Goal: Task Accomplishment & Management: Complete application form

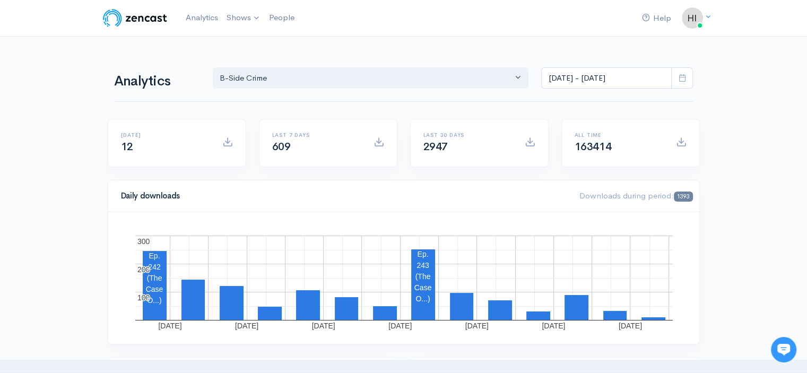
click at [0, 0] on link "B-Side Crime" at bounding box center [0, 0] width 0 height 0
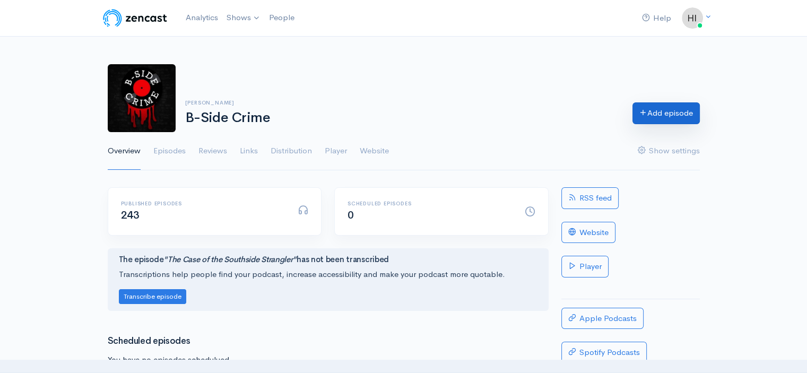
click at [659, 118] on link "Add episode" at bounding box center [665, 113] width 67 height 22
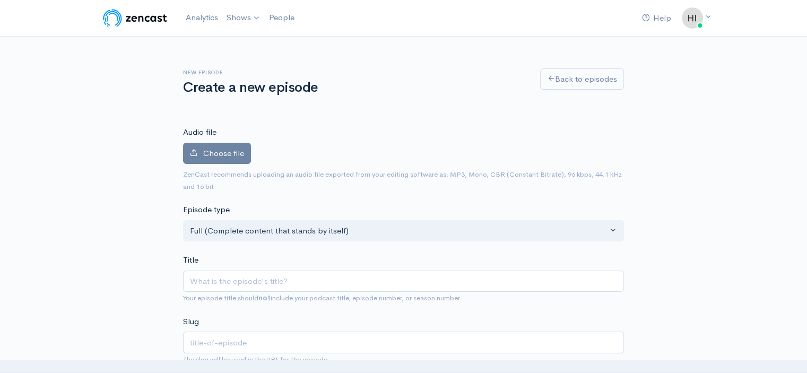
type input "T"
type input "t"
type input "The"
type input "the"
type input "The C"
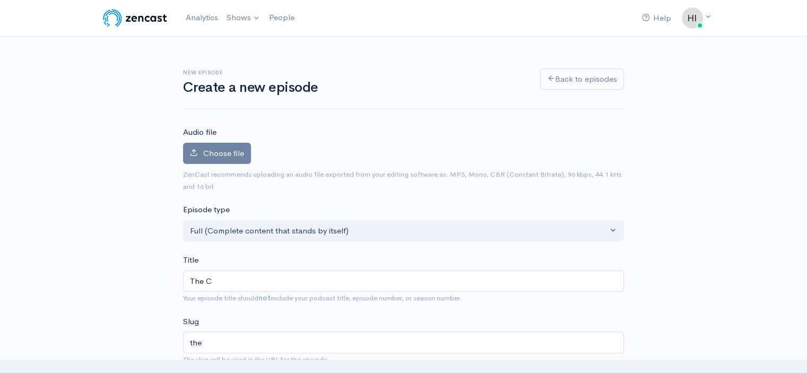
type input "the-c"
type input "The Cas"
type input "the-cas"
type input "The Case"
type input "the-case"
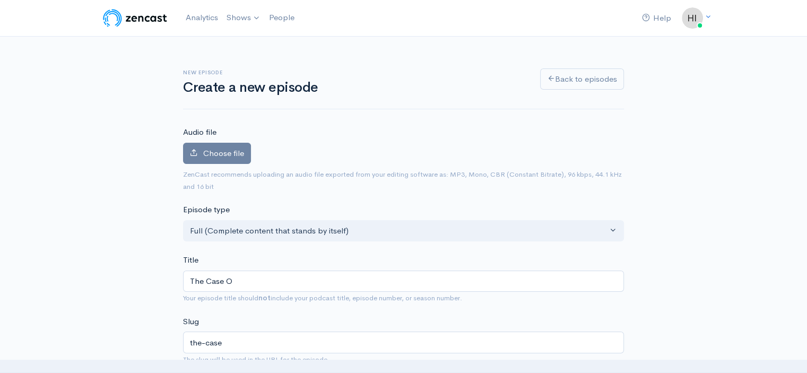
type input "The Case Of"
type input "the-case-of"
type input "The Case Of T"
type input "the-case-of-t"
type input "The Case Of The"
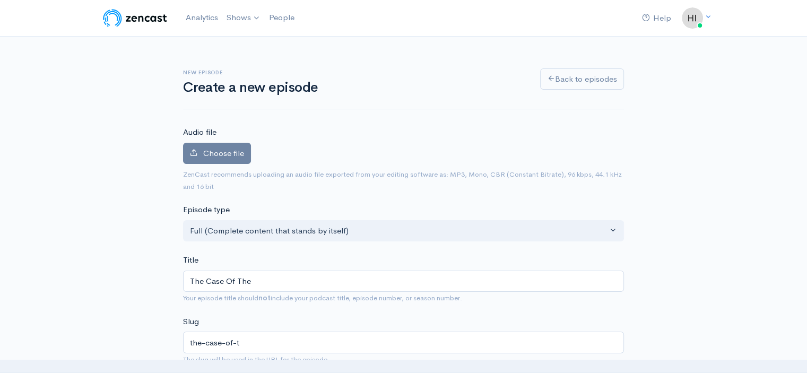
type input "the-case-of-the"
type input "The Case Of The B"
type input "the-case-of-the-b"
type input "The Case Of The Be"
type input "the-case-of-the-be"
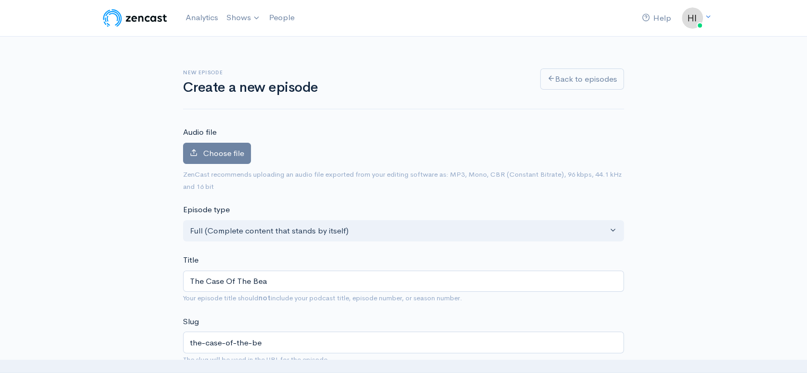
type input "The Case Of The Beas"
type input "the-case-of-the-beas"
type input "The Case Of The Beast"
type input "the-case-of-the-beast"
type input "The Case Of The Beast Of"
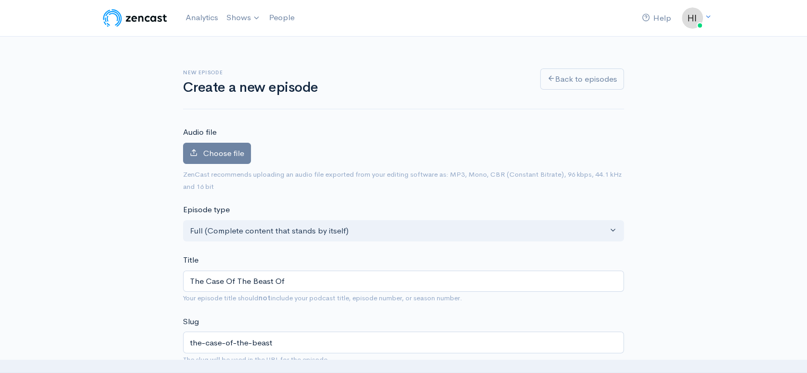
type input "the-case-of-the-beast-of"
type input "The Case Of The Beast Of b"
type input "the-case-of-the-beast-of-b"
type input "The Case Of The Beast Of bI"
type input "the-case-of-the-beast-of-bi"
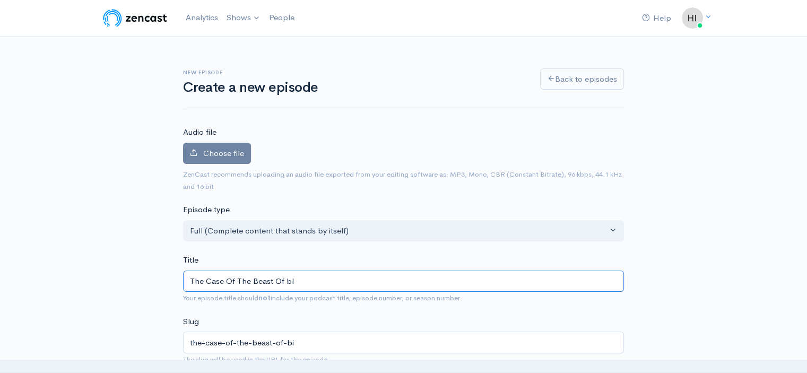
type input "The Case Of The Beast Of bIR"
type input "the-case-of-the-beast-of-bir"
type input "The Case Of The Beast Of bIRK"
type input "the-case-of-the-beast-of-birk"
type input "The Case Of The Beast Of bIR"
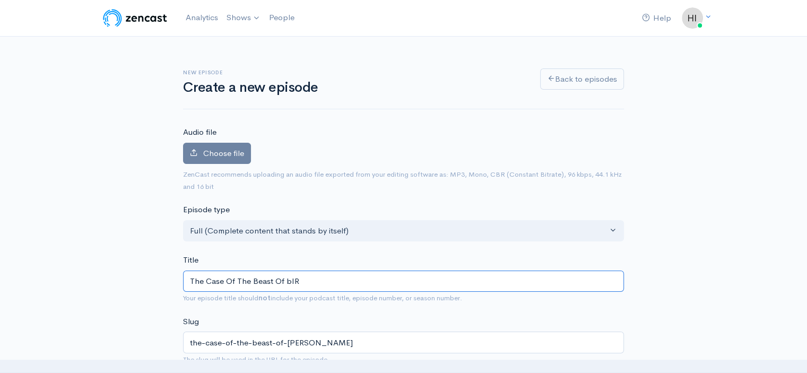
type input "the-case-of-the-beast-of-bir"
type input "The Case Of The Beast Of bI"
type input "the-case-of-the-beast-of-bi"
type input "The Case Of The Beast Of b"
type input "the-case-of-the-beast-of-b"
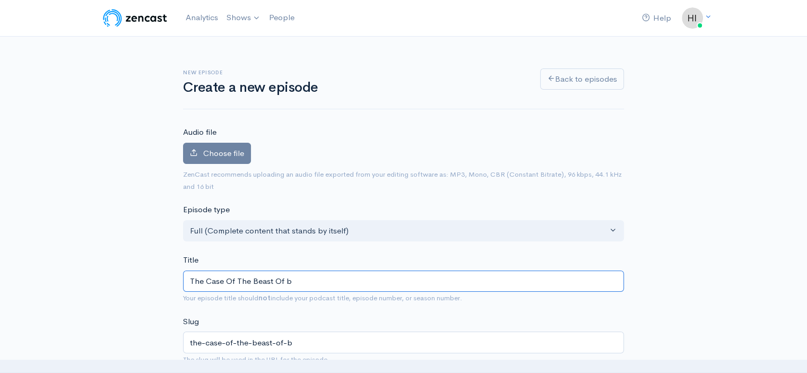
type input "The Case Of The Beast Of"
type input "the-case-of-the-beast-of"
type input "The Case Of The Beast Of B"
type input "the-case-of-the-beast-of-b"
type input "The Case Of The Beast Of Bi"
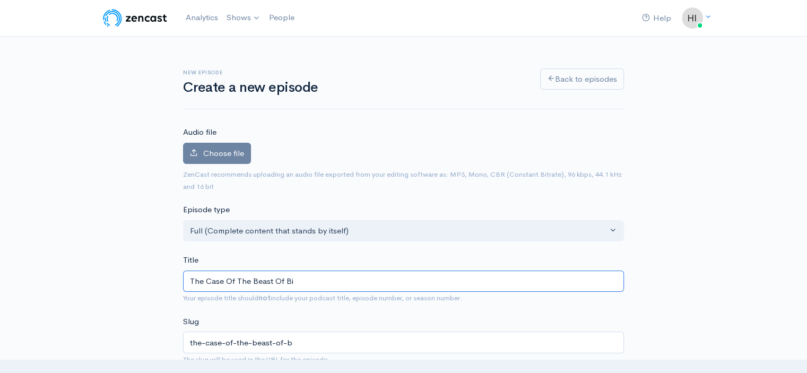
type input "the-case-of-the-beast-of-bi"
type input "The Case Of The Beast Of Bir"
type input "the-case-of-the-beast-of-bir"
type input "The Case Of The Beast Of Birk"
type input "the-case-of-the-beast-of-birk"
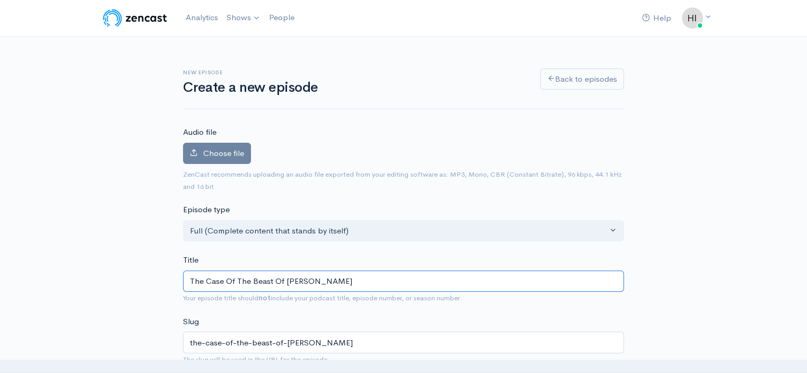
type input "The Case Of The Beast Of Birke"
type input "the-case-of-the-beast-of-birke"
type input "The Case Of The Beast Of Birken"
type input "the-case-of-the-beast-of-birken"
type input "The Case Of The Beast Of Birkens"
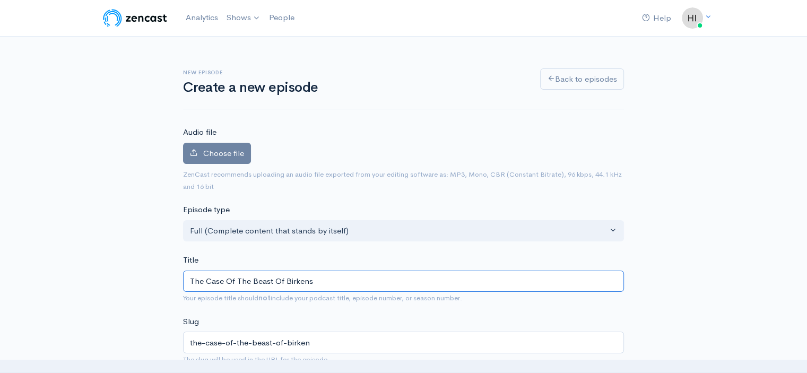
type input "the-case-of-the-beast-of-birkens"
type input "The Case Of The Beast Of Birkensh"
type input "the-case-of-the-beast-of-birkensh"
type input "The Case Of The Beast Of [PERSON_NAME]"
type input "the-case-of-the-beast-of-birkenshaw"
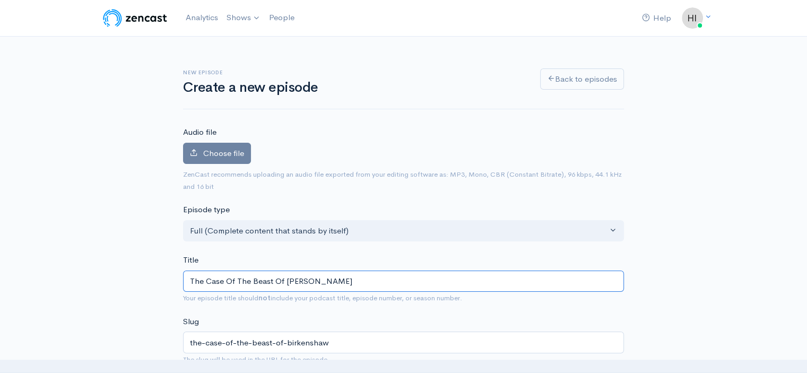
type input "The Case Of The Beast Of [PERSON_NAME]"
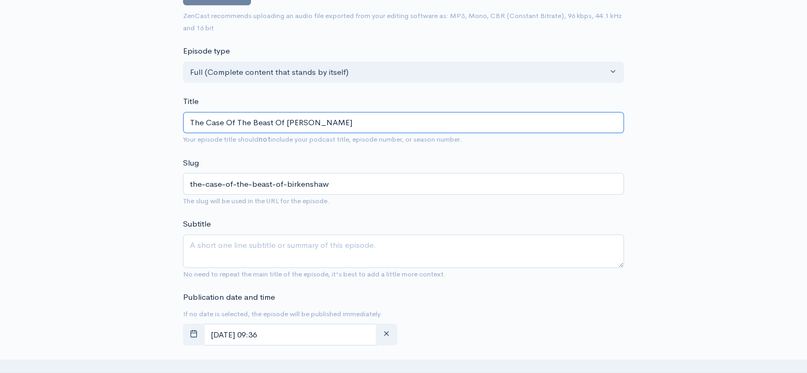
scroll to position [159, 0]
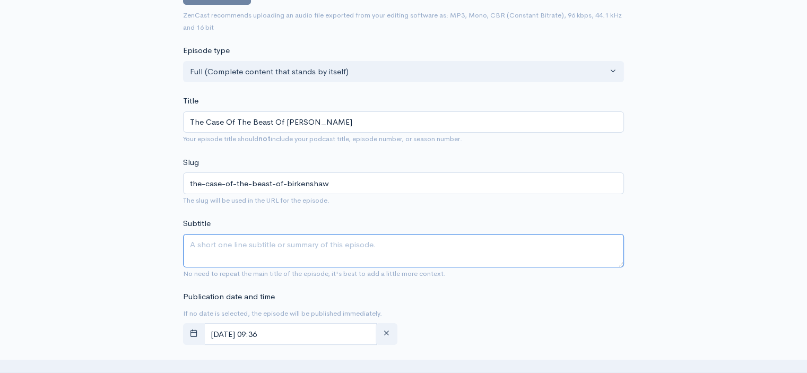
drag, startPoint x: 194, startPoint y: 248, endPoint x: 199, endPoint y: 248, distance: 5.9
click at [194, 247] on textarea "Subtitle" at bounding box center [403, 250] width 441 height 33
paste textarea "Travel across the pond & back in time to 1950s Scotland where notorious serial …"
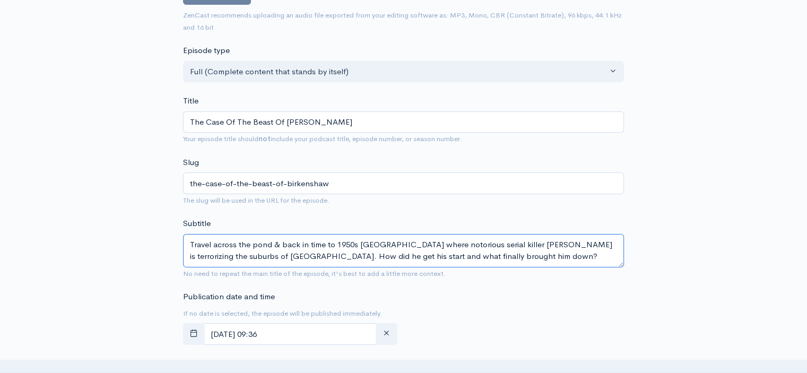
drag, startPoint x: 413, startPoint y: 243, endPoint x: 406, endPoint y: 242, distance: 7.1
click at [406, 242] on textarea "Travel across the pond & back in time to 1950s Scotland where notorious serial …" at bounding box center [403, 250] width 441 height 33
drag, startPoint x: 499, startPoint y: 257, endPoint x: 254, endPoint y: 245, distance: 244.8
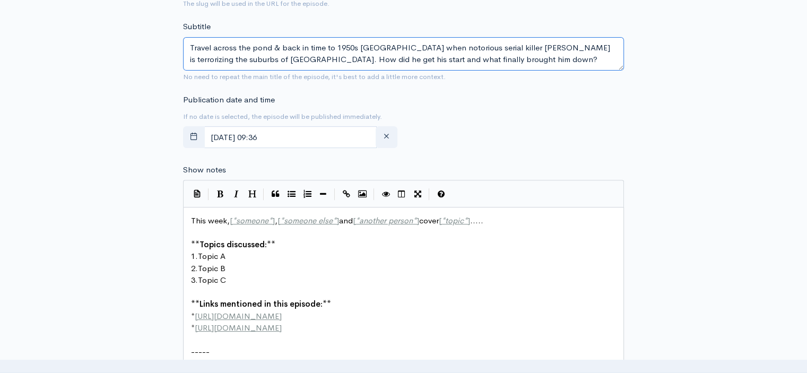
scroll to position [371, 0]
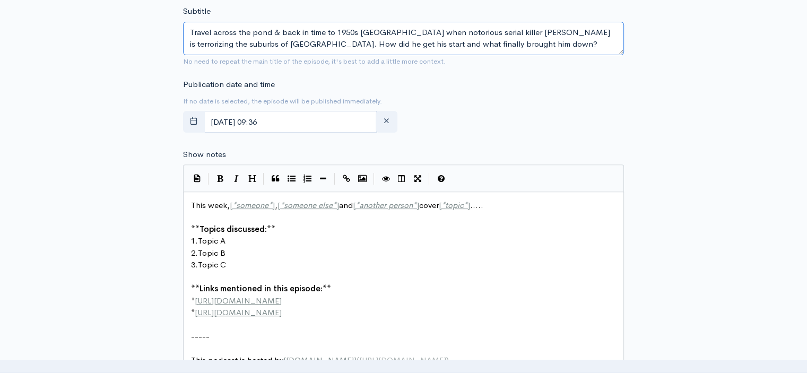
type textarea "Travel across the pond & back in time to 1950s Scotland when notorious serial k…"
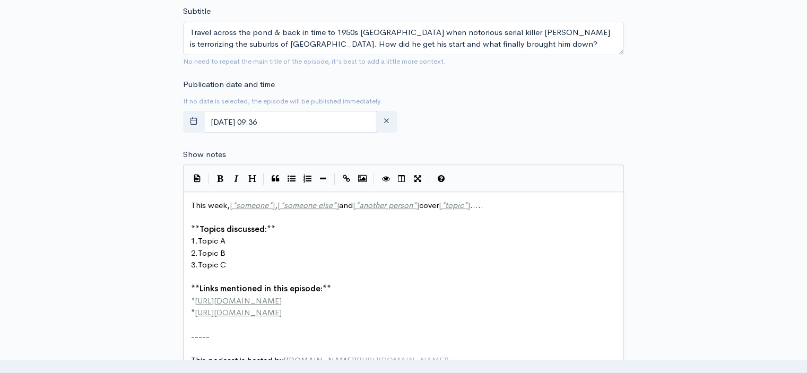
click at [216, 332] on pre "-----" at bounding box center [407, 336] width 437 height 12
paste textarea "**Topics discussed:** 1. Topic A 2. Topic B 3. Topic C **Links mentioned in thi…"
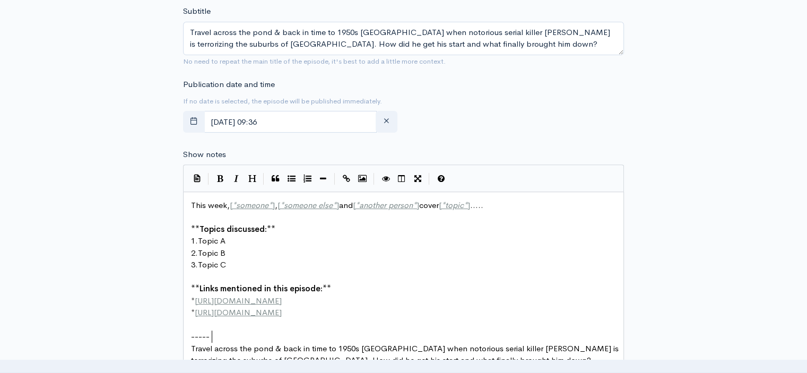
type textarea "This week, [*someone*], [*someone else*] and [*another person*] cover [*topic*]…"
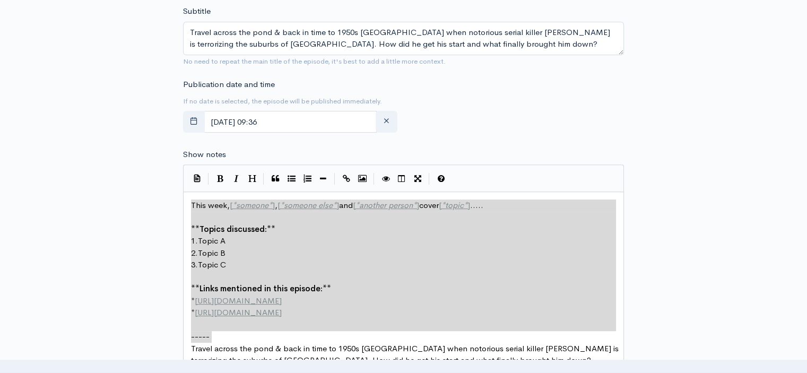
drag, startPoint x: 216, startPoint y: 332, endPoint x: 180, endPoint y: 201, distance: 135.4
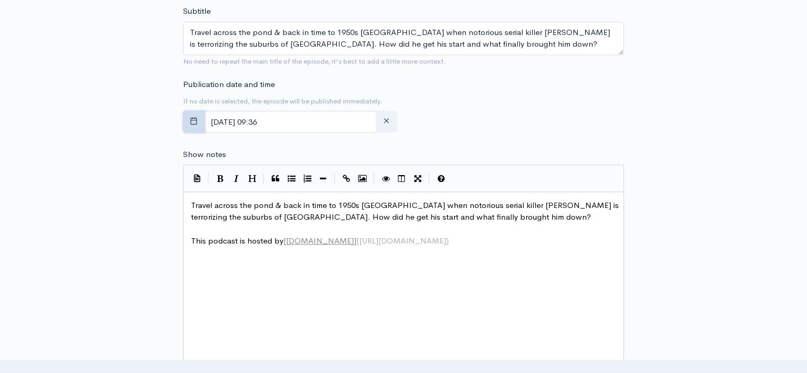
click at [190, 122] on icon "button" at bounding box center [194, 121] width 8 height 8
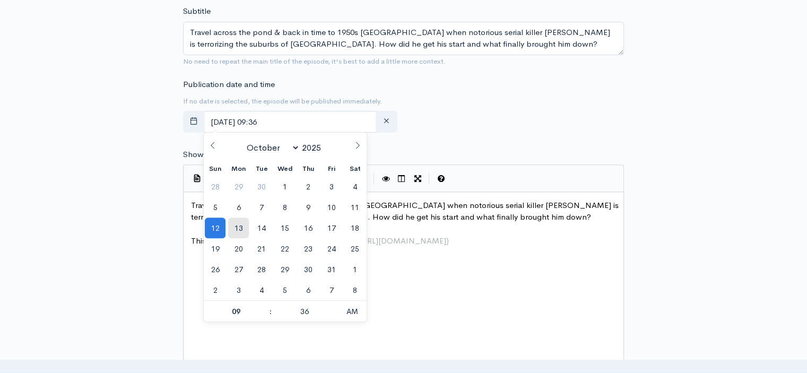
click at [241, 222] on span "13" at bounding box center [238, 228] width 21 height 21
type input "October, 13 2025 09:36"
type input "07"
type input "October, 13 2025 07:36"
type input "00"
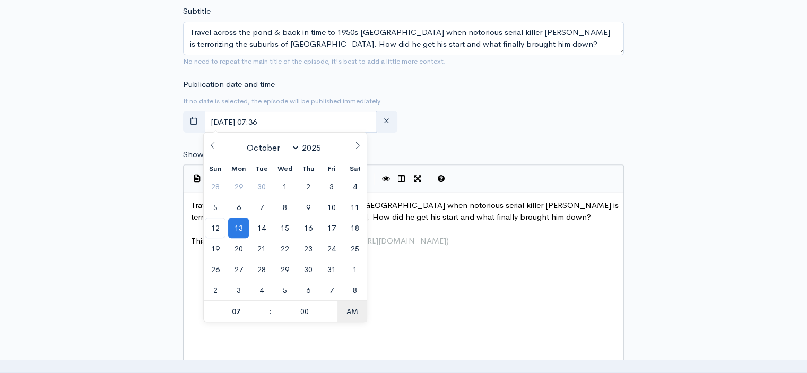
type input "October, 13 2025 07:00"
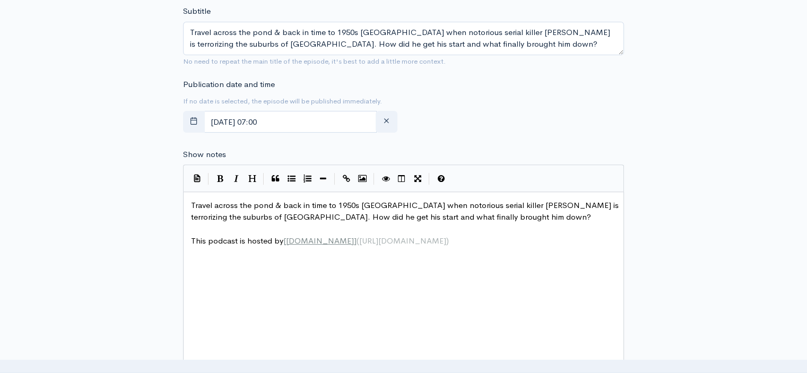
click at [146, 218] on div "New episode Create a new episode Back to episodes Audio file Choose file 0 ZenC…" at bounding box center [403, 191] width 605 height 1052
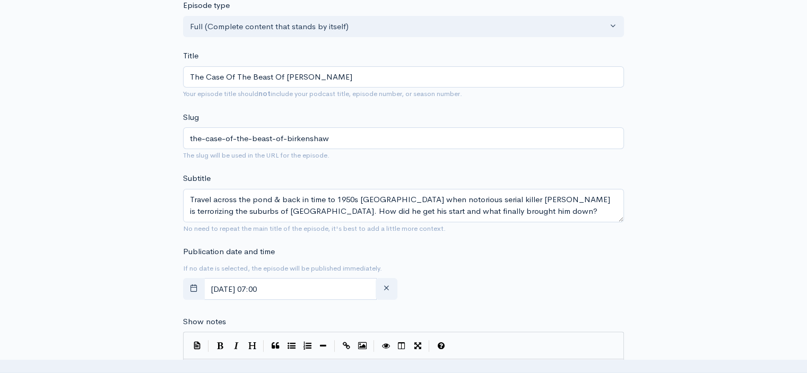
scroll to position [0, 0]
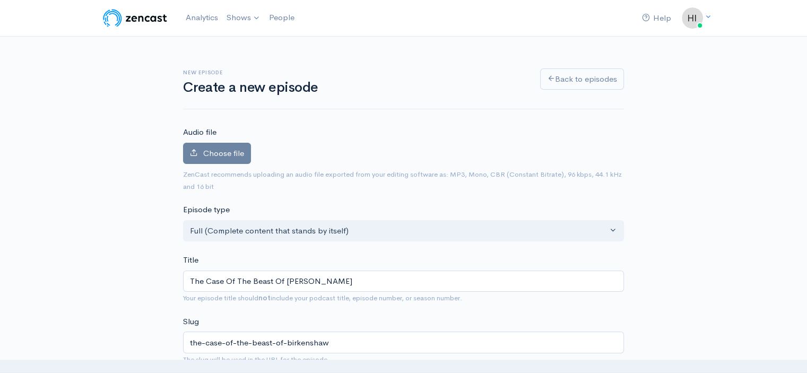
click at [223, 156] on span "Choose file" at bounding box center [223, 153] width 41 height 10
click at [0, 0] on input "Choose file" at bounding box center [0, 0] width 0 height 0
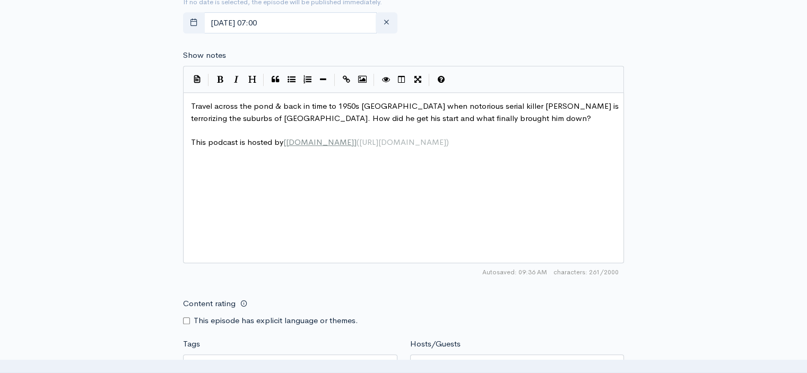
scroll to position [637, 0]
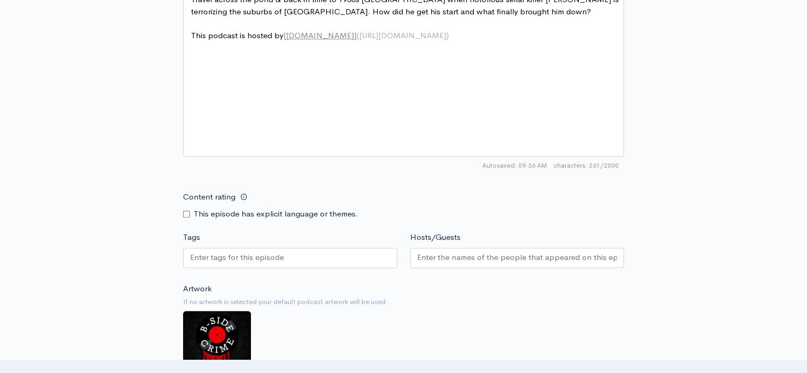
click at [186, 212] on input "Content rating" at bounding box center [186, 214] width 7 height 7
checkbox input "true"
click at [213, 258] on input "Tags" at bounding box center [237, 257] width 95 height 12
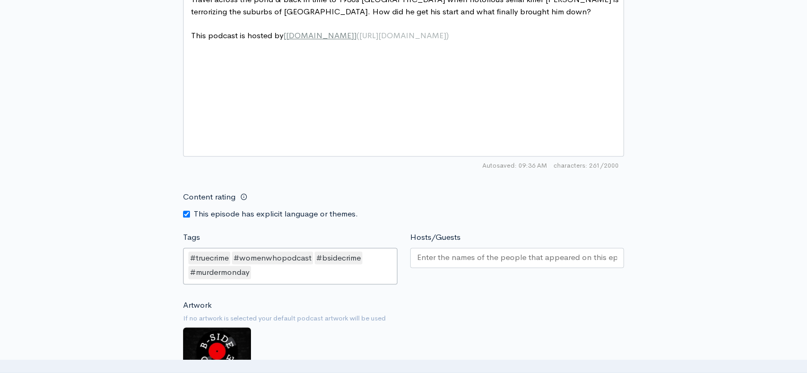
click at [424, 254] on input "Hosts/Guests" at bounding box center [517, 257] width 201 height 12
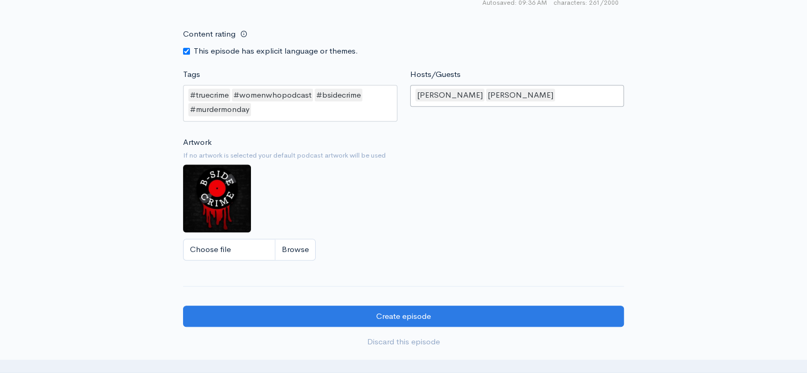
scroll to position [849, 0]
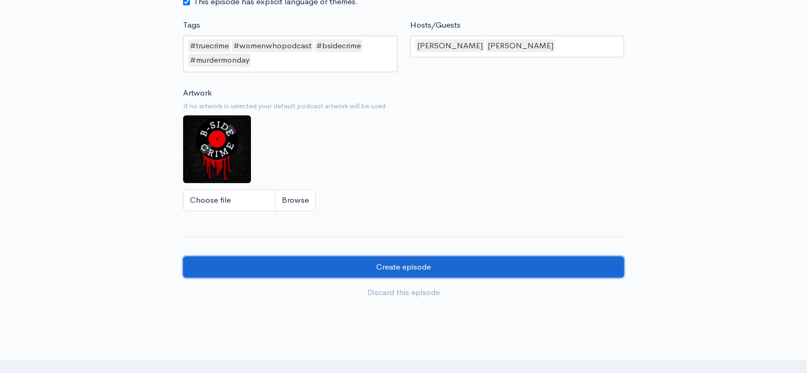
click at [406, 266] on input "Create episode" at bounding box center [403, 267] width 441 height 22
